Goal: Navigation & Orientation: Go to known website

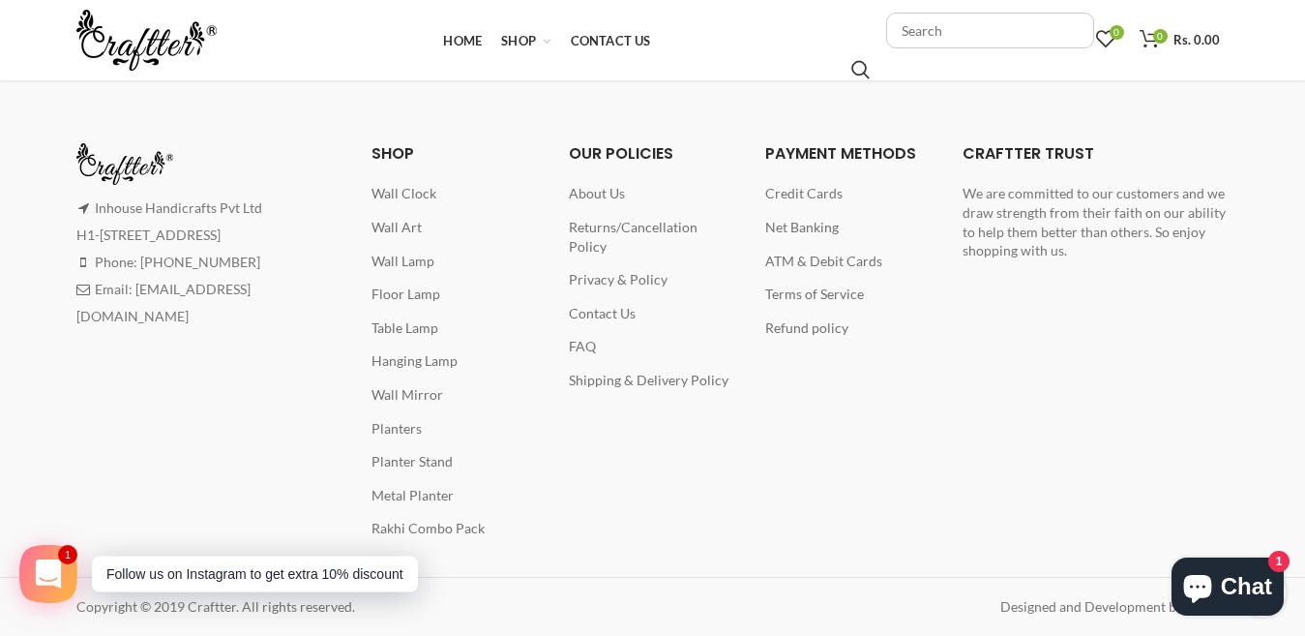
scroll to position [1432, 0]
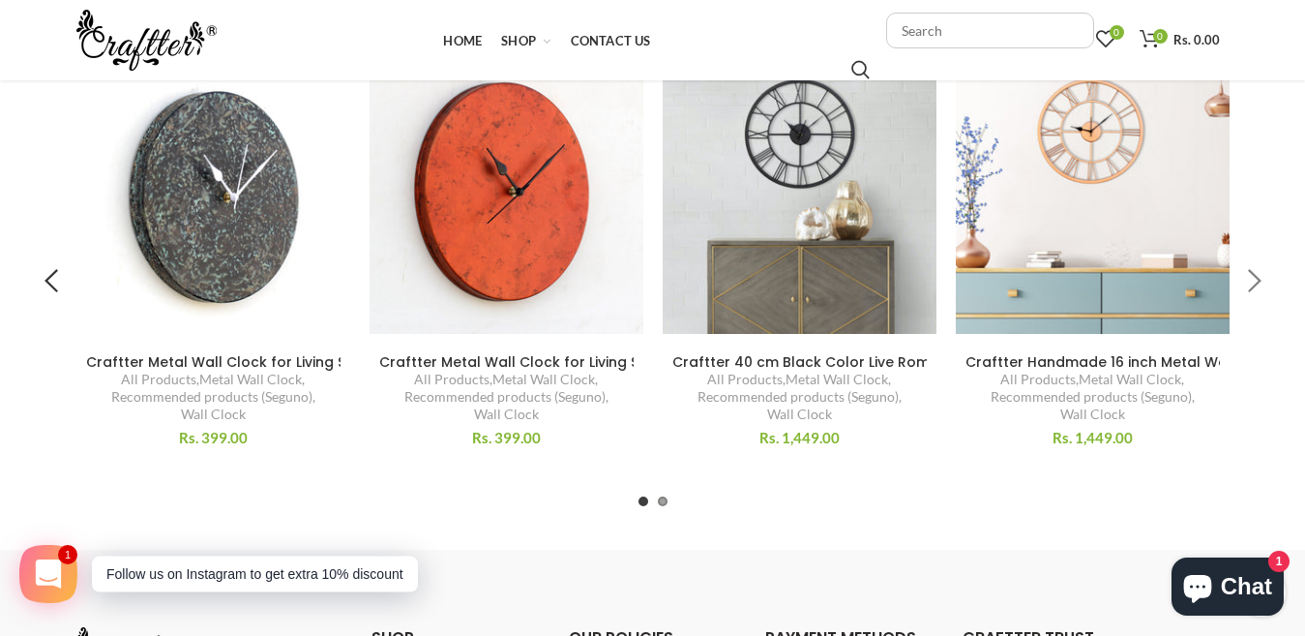
click at [1251, 277] on div at bounding box center [1254, 282] width 48 height 48
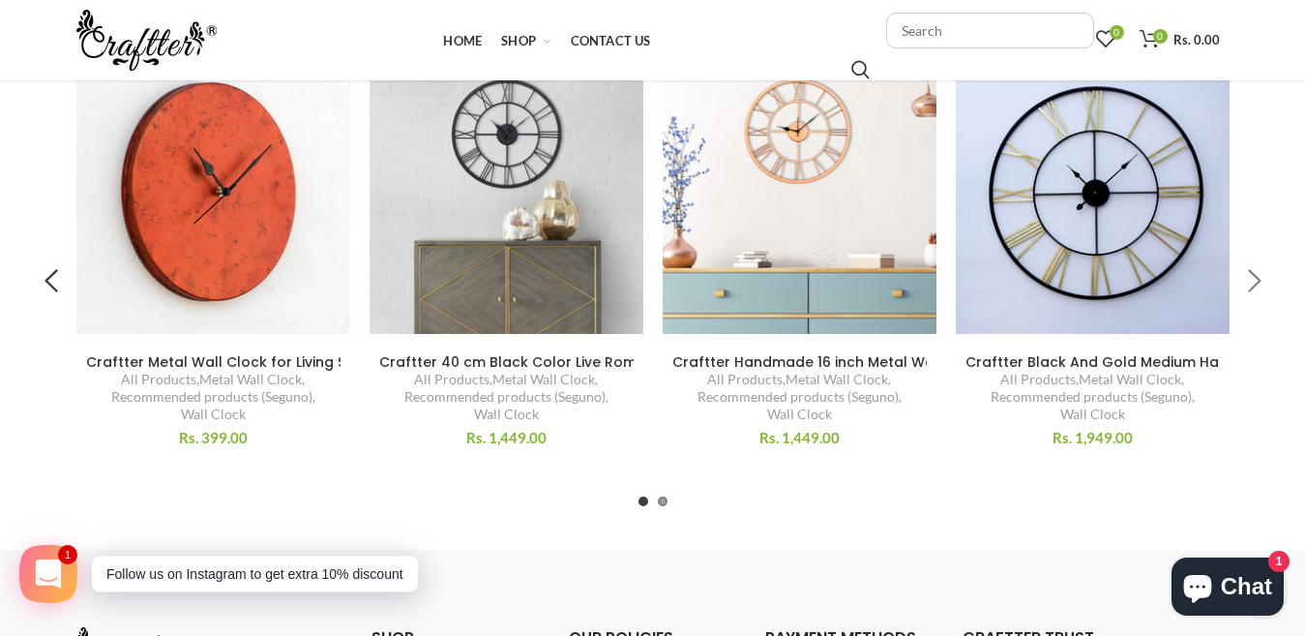
click at [1251, 277] on div at bounding box center [1254, 282] width 48 height 48
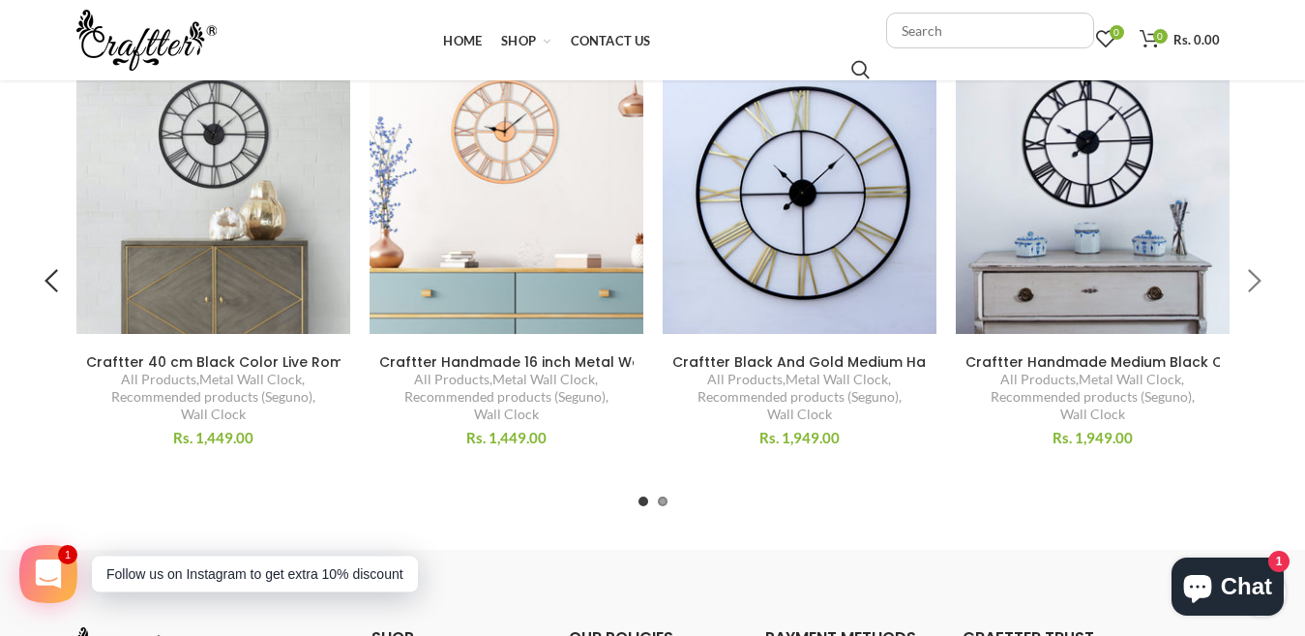
click at [1251, 277] on div at bounding box center [1254, 282] width 48 height 48
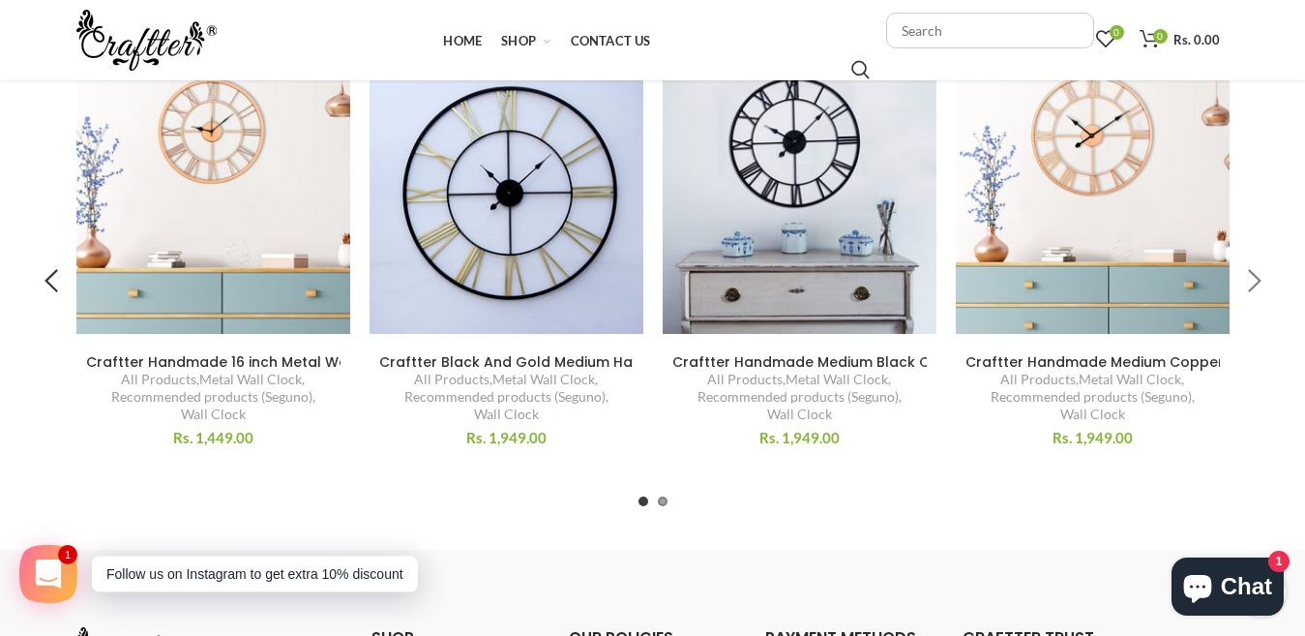
click at [1251, 277] on div at bounding box center [1254, 282] width 48 height 48
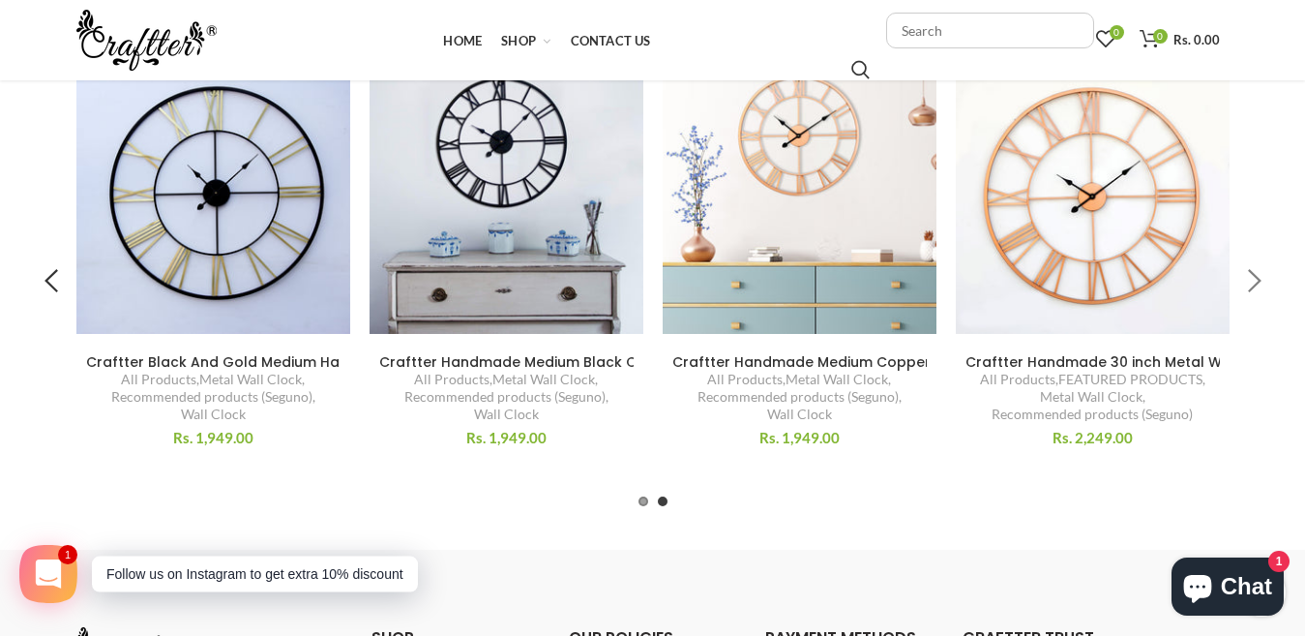
click at [1257, 269] on div at bounding box center [1254, 282] width 48 height 48
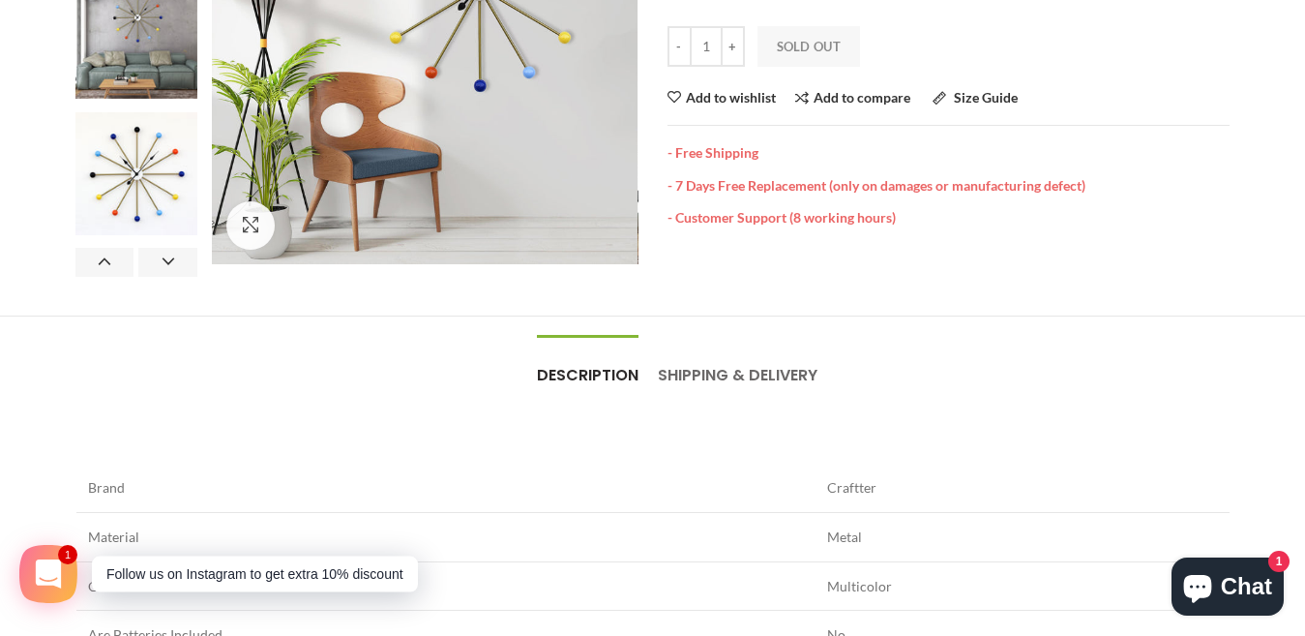
scroll to position [0, 0]
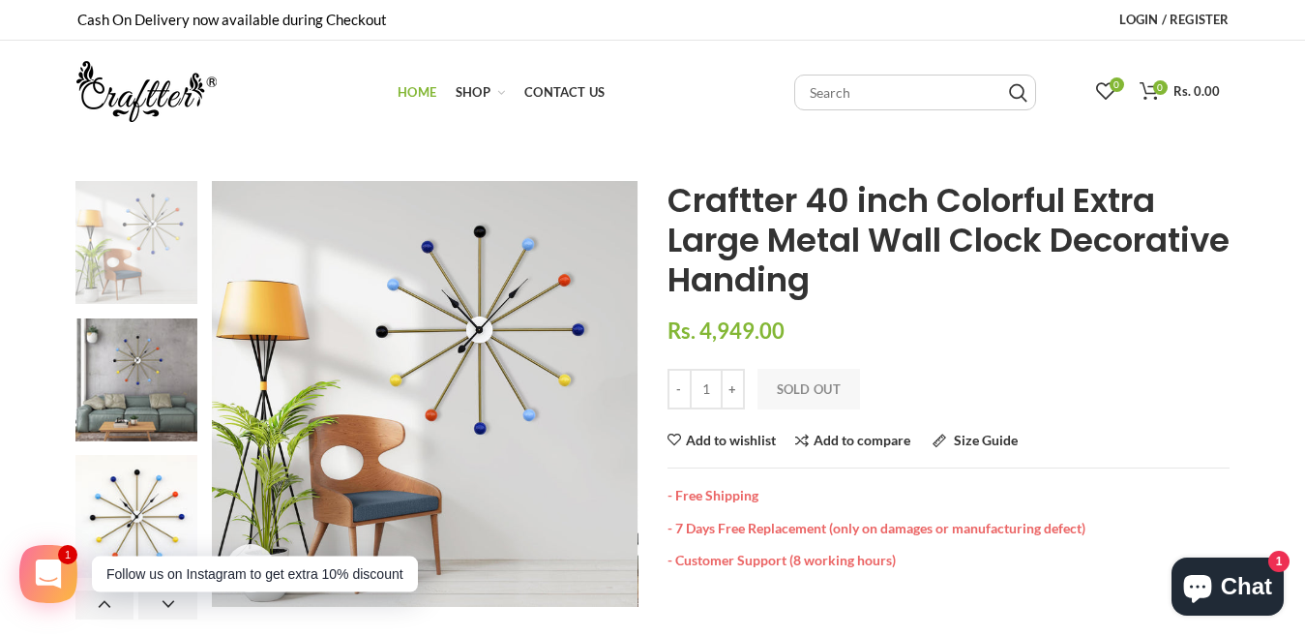
click at [411, 86] on span "Home" at bounding box center [417, 91] width 39 height 15
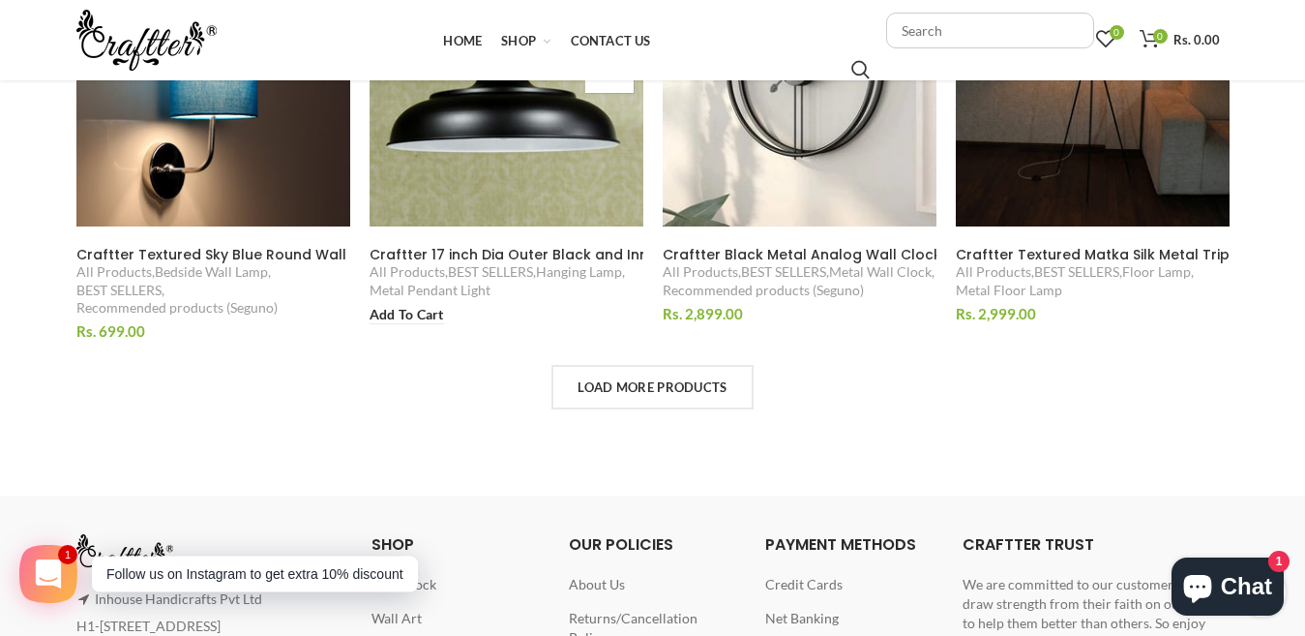
scroll to position [1355, 0]
